Goal: Transaction & Acquisition: Purchase product/service

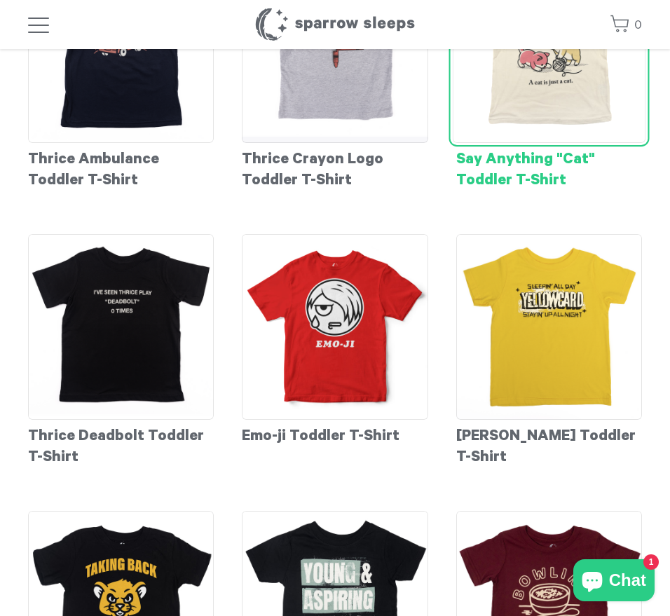
scroll to position [350, 0]
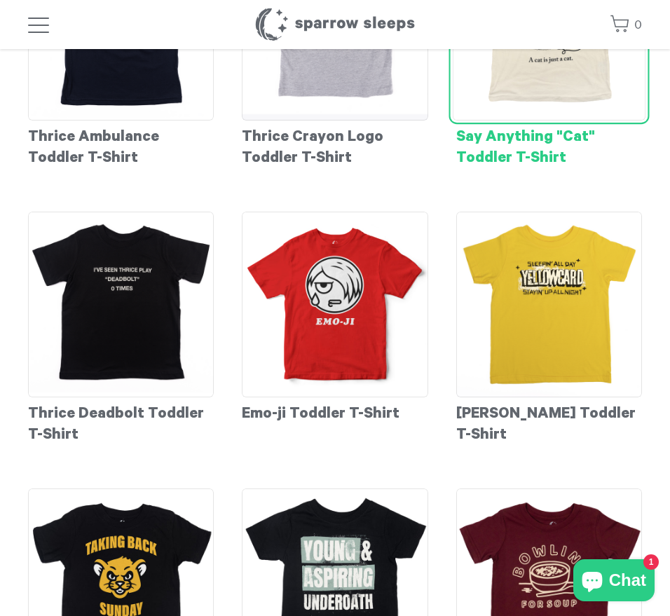
drag, startPoint x: 458, startPoint y: 139, endPoint x: 584, endPoint y: 154, distance: 127.0
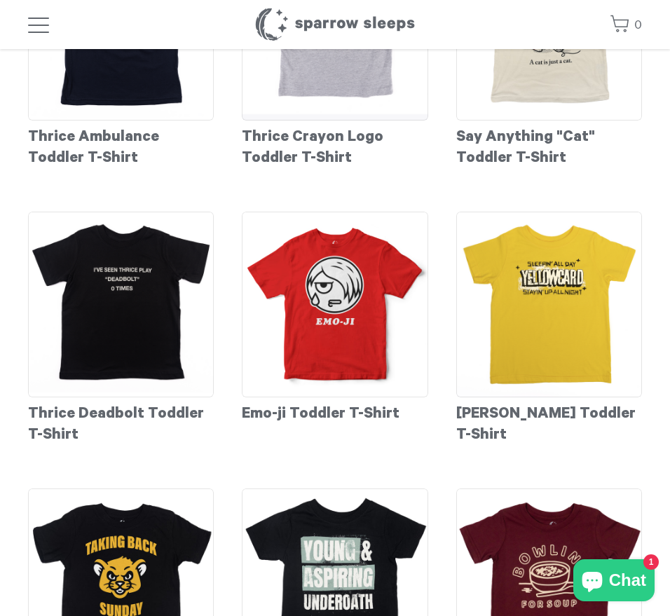
copy div "Say Anything "Cat" Toddler T-Shirt"
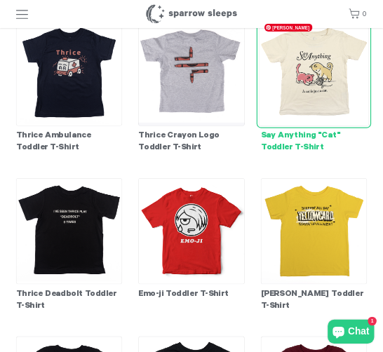
scroll to position [140, 0]
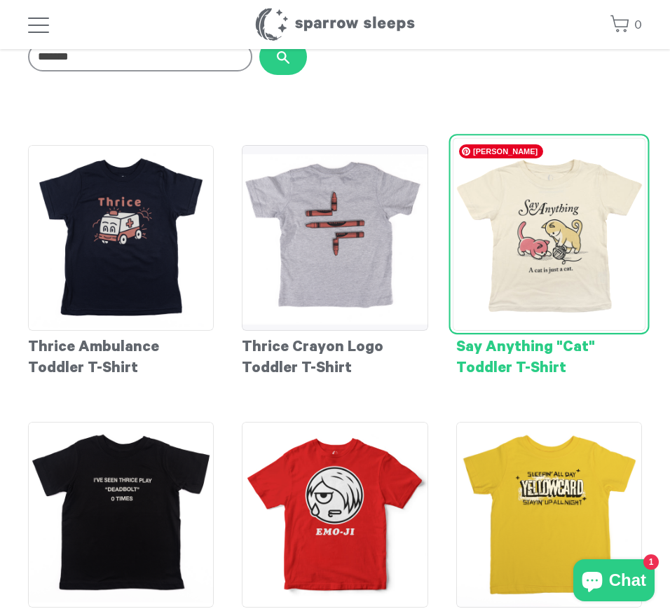
click at [545, 233] on img at bounding box center [548, 233] width 193 height 193
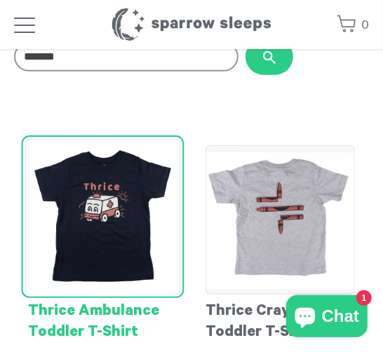
scroll to position [260, 0]
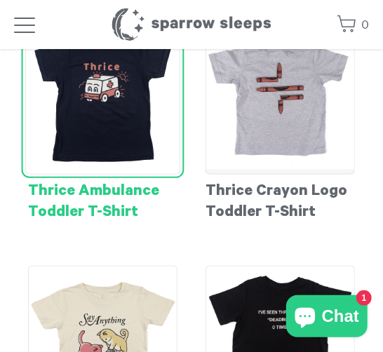
drag, startPoint x: 88, startPoint y: 188, endPoint x: 149, endPoint y: 205, distance: 63.3
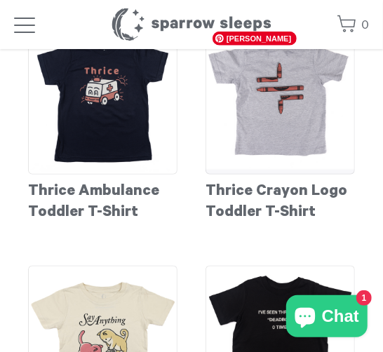
copy div "Thrice Ambulance Toddler T-Shirt"
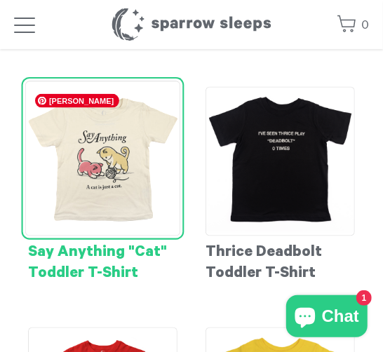
scroll to position [501, 0]
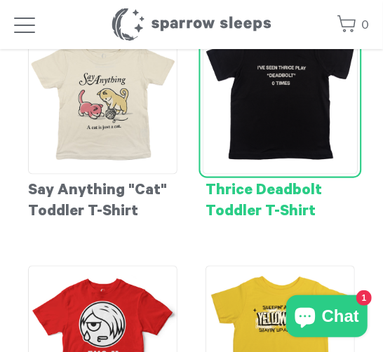
drag, startPoint x: 207, startPoint y: 191, endPoint x: 325, endPoint y: 212, distance: 119.5
copy div "Thrice Deadbolt Toddler T-Shirt"
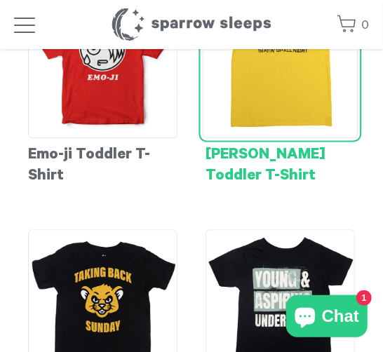
scroll to position [781, 0]
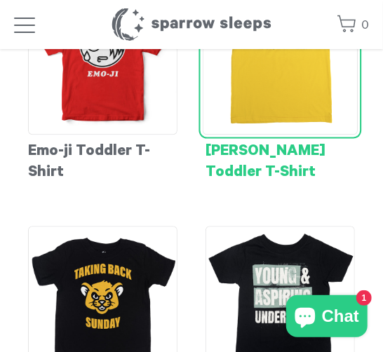
drag, startPoint x: 216, startPoint y: 155, endPoint x: 264, endPoint y: 172, distance: 50.5
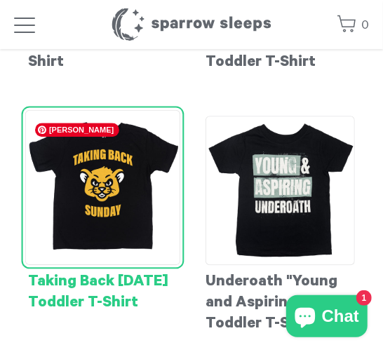
scroll to position [981, 0]
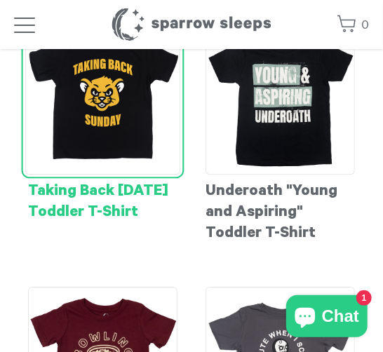
drag, startPoint x: 31, startPoint y: 190, endPoint x: 152, endPoint y: 205, distance: 122.2
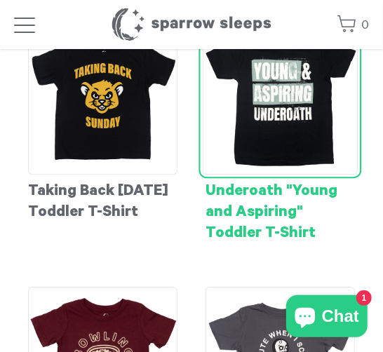
copy div "Taking Back Sunday Toddler T-Shirt"
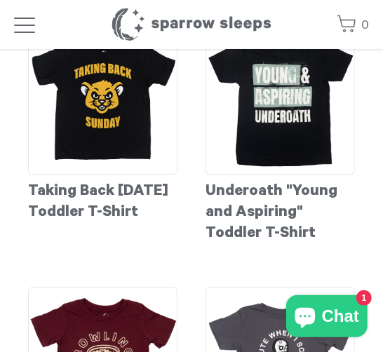
click at [104, 100] on div at bounding box center [191, 176] width 383 height 352
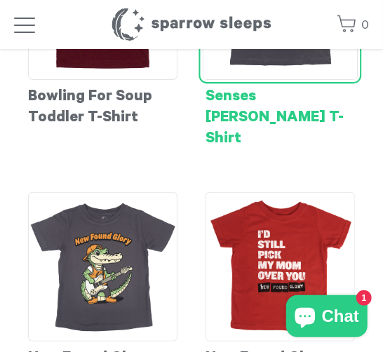
scroll to position [1342, 0]
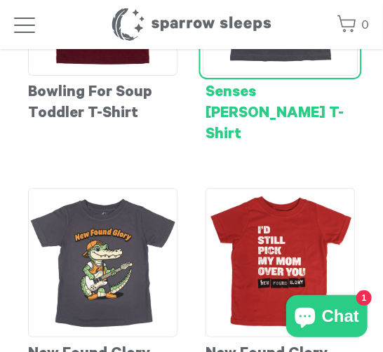
drag, startPoint x: 242, startPoint y: 100, endPoint x: 257, endPoint y: 115, distance: 21.3
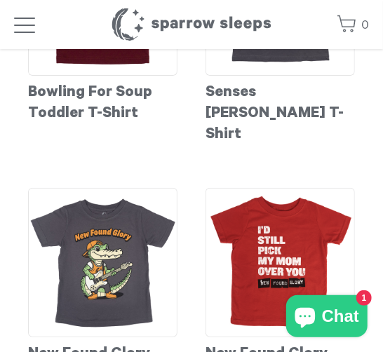
copy div "Senses Fail Toddler T-Shirt"
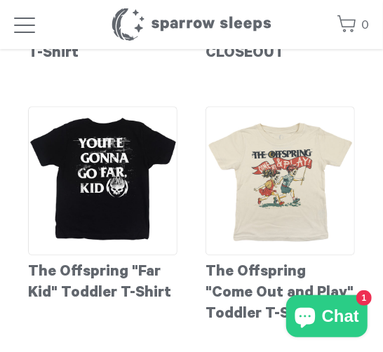
scroll to position [1982, 0]
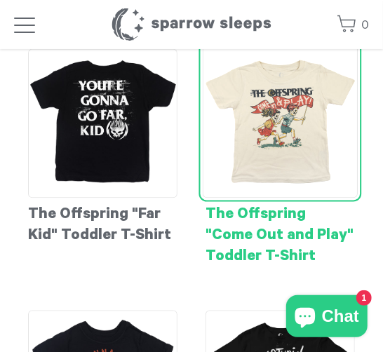
drag, startPoint x: 211, startPoint y: 195, endPoint x: 314, endPoint y: 224, distance: 107.0
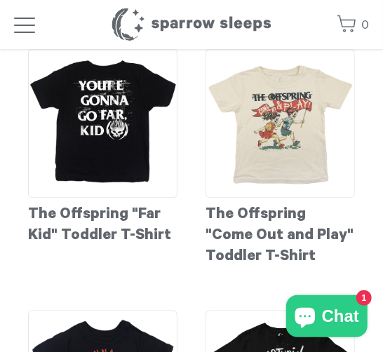
copy div "The Offspring "Come Out and Play" Toddler T-Shirt"
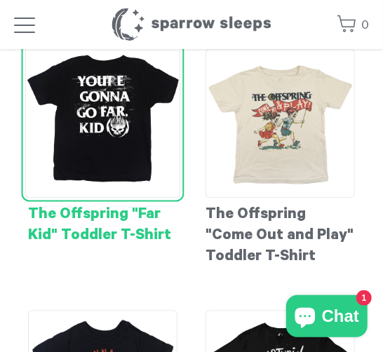
drag, startPoint x: 34, startPoint y: 194, endPoint x: 182, endPoint y: 208, distance: 149.3
click at [182, 208] on div "The Offspring "Far Kid" Toddler T-Shirt" at bounding box center [102, 158] width 177 height 247
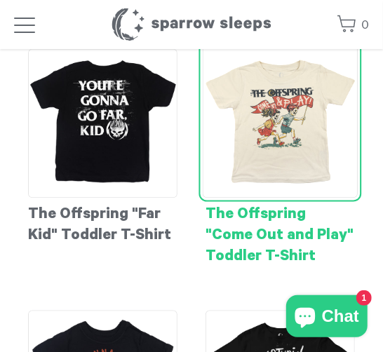
copy div "The Offspring "Far Kid" Toddler T-Shirt"
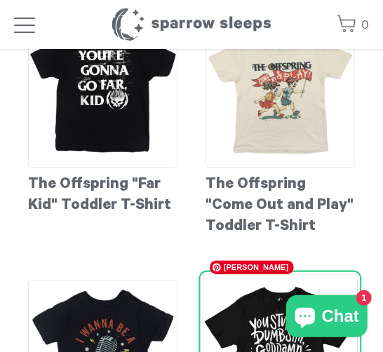
scroll to position [1942, 0]
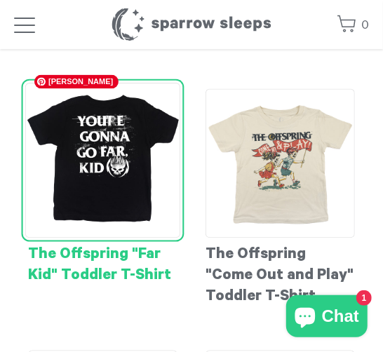
click at [114, 132] on img at bounding box center [103, 161] width 156 height 156
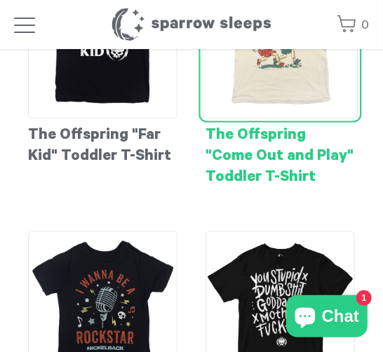
scroll to position [2183, 0]
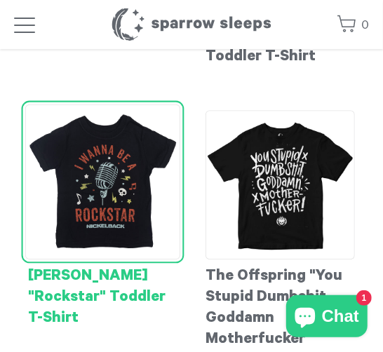
drag, startPoint x: 37, startPoint y: 259, endPoint x: 70, endPoint y: 292, distance: 46.1
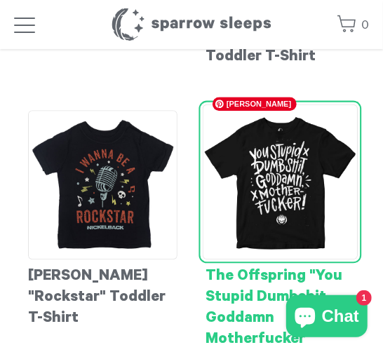
copy div "Nickelback "Rockstar" Toddler T-Shirt"
click at [343, 96] on div "The Offspring "You Stupid Dumbshit Goddamn Motherfucker" Adult T-Shirt" at bounding box center [279, 241] width 177 height 290
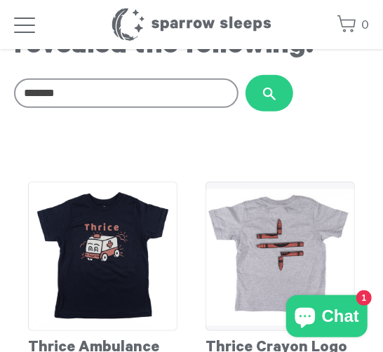
scroll to position [0, 0]
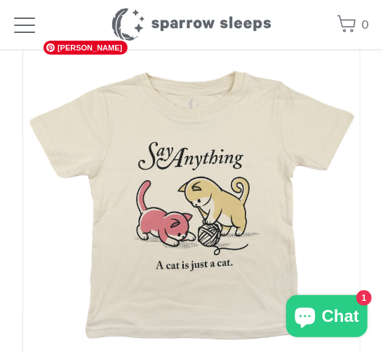
scroll to position [120, 0]
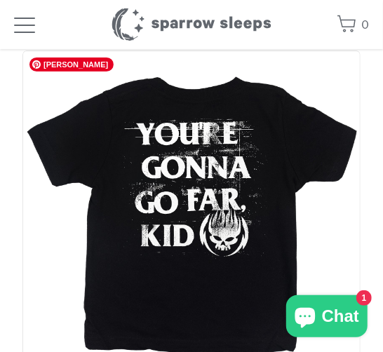
scroll to position [40, 0]
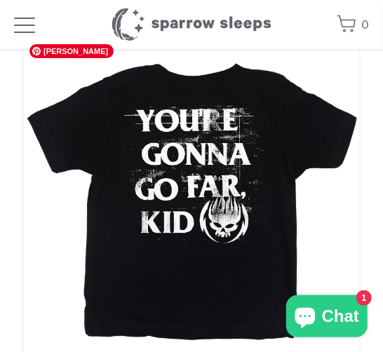
click at [344, 74] on img at bounding box center [191, 206] width 338 height 338
